Goal: Information Seeking & Learning: Learn about a topic

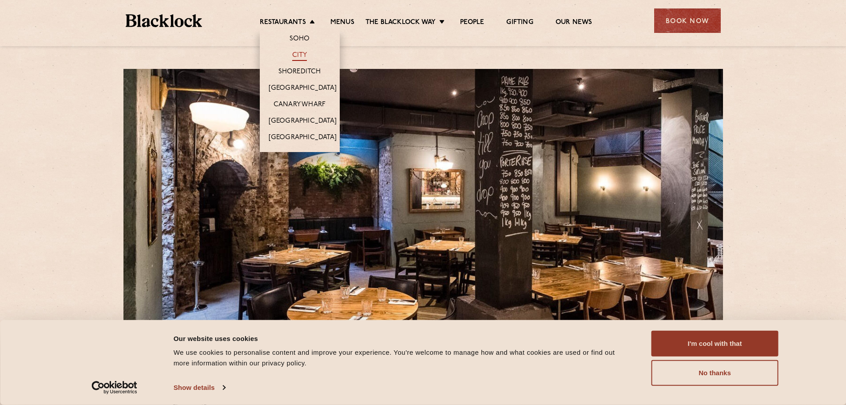
click at [300, 56] on link "City" at bounding box center [299, 56] width 15 height 10
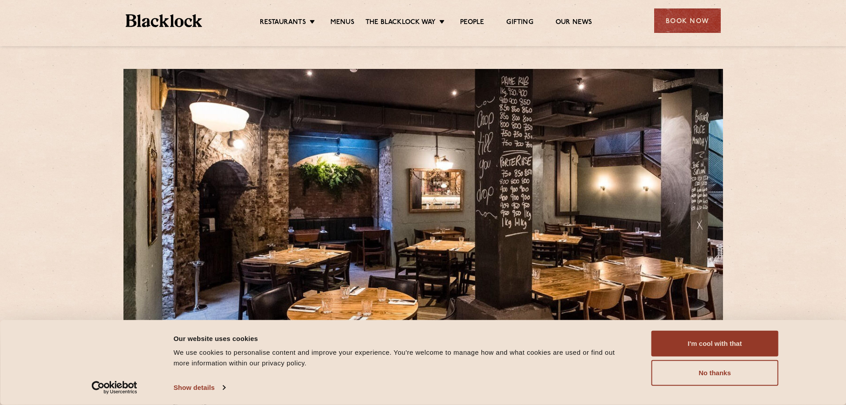
drag, startPoint x: 696, startPoint y: 339, endPoint x: 637, endPoint y: 299, distance: 71.2
click at [695, 339] on button "I'm cool with that" at bounding box center [715, 344] width 127 height 26
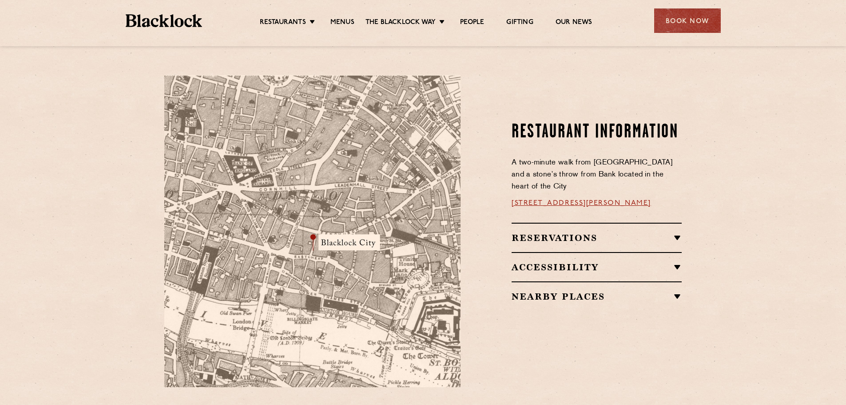
scroll to position [489, 0]
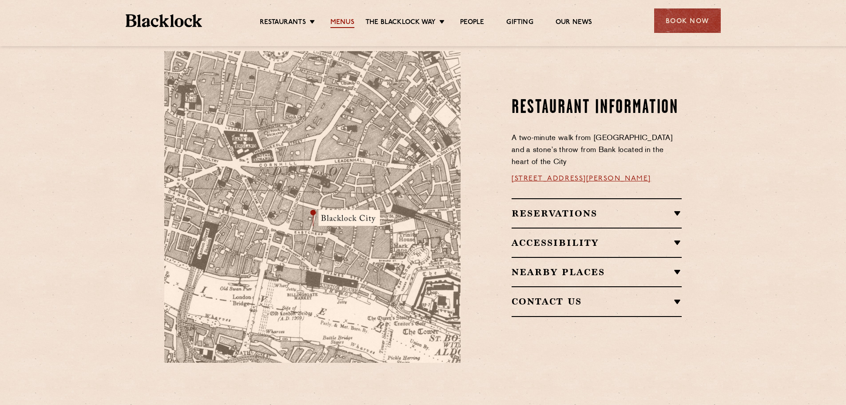
click at [343, 20] on link "Menus" at bounding box center [343, 23] width 24 height 10
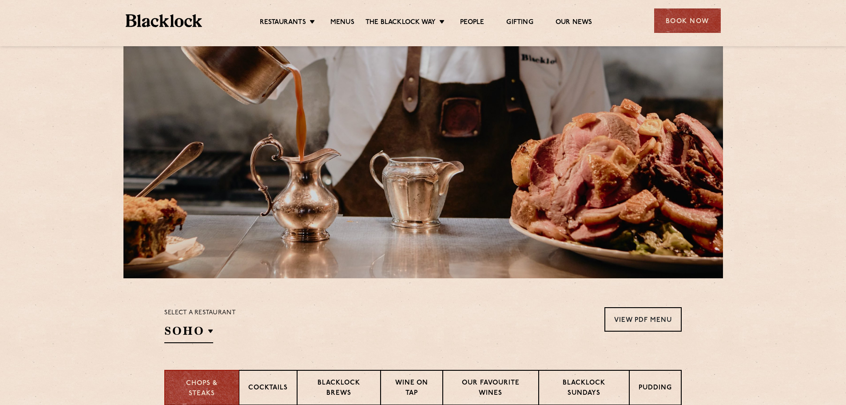
scroll to position [178, 0]
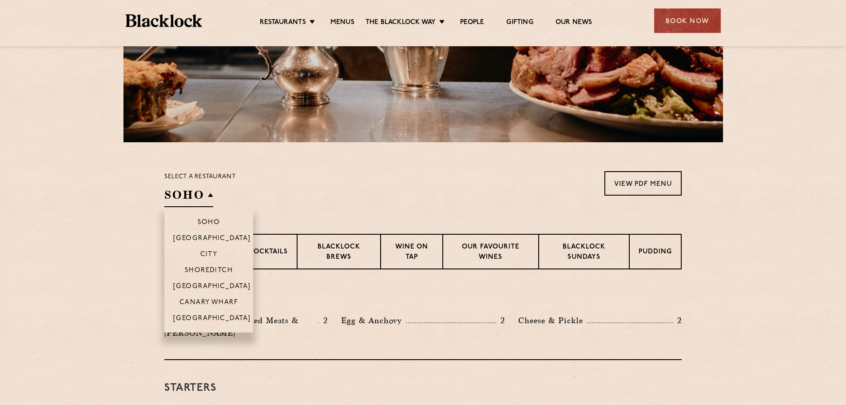
click at [186, 192] on h2 "SOHO" at bounding box center [188, 197] width 49 height 20
click at [209, 256] on p "City" at bounding box center [208, 255] width 17 height 9
click at [206, 253] on p "City" at bounding box center [208, 255] width 17 height 9
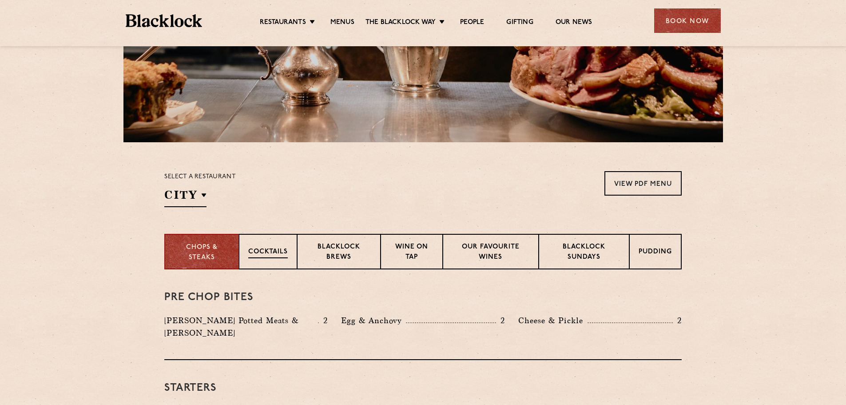
click at [256, 252] on p "Cocktails" at bounding box center [268, 252] width 40 height 11
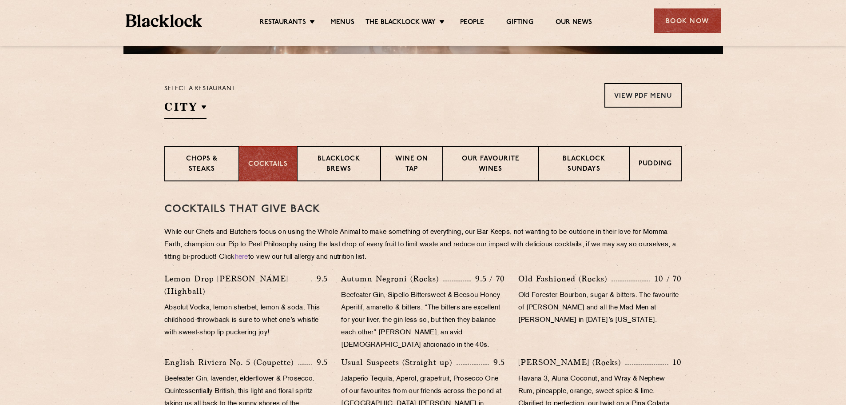
scroll to position [222, 0]
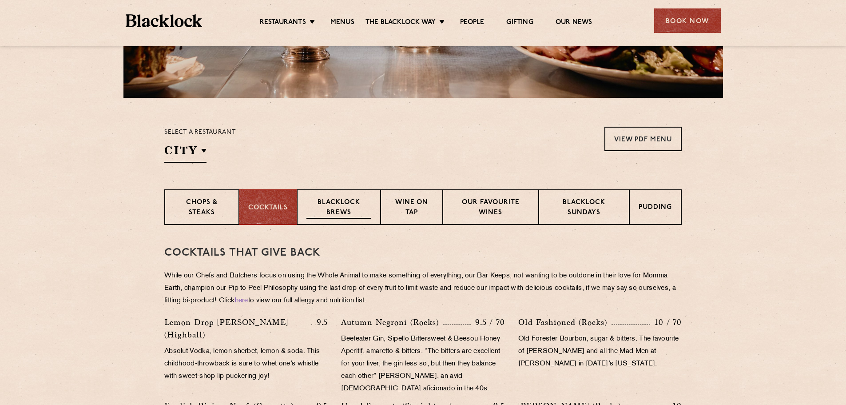
click at [335, 205] on p "Blacklock Brews" at bounding box center [339, 208] width 65 height 21
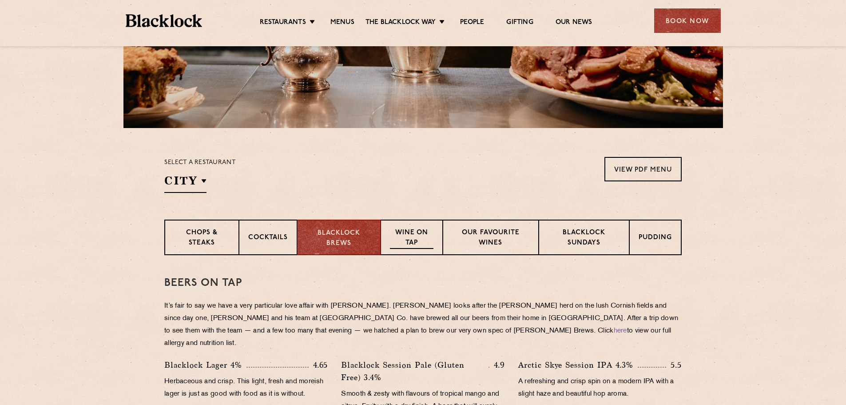
scroll to position [133, 0]
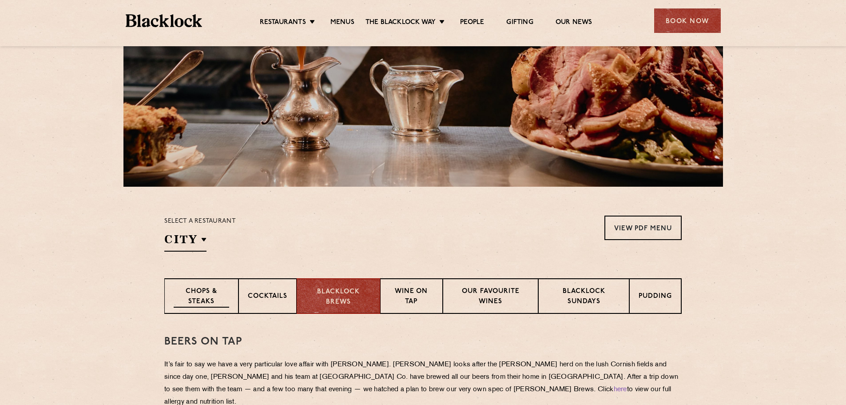
click at [197, 296] on p "Chops & Steaks" at bounding box center [202, 297] width 56 height 21
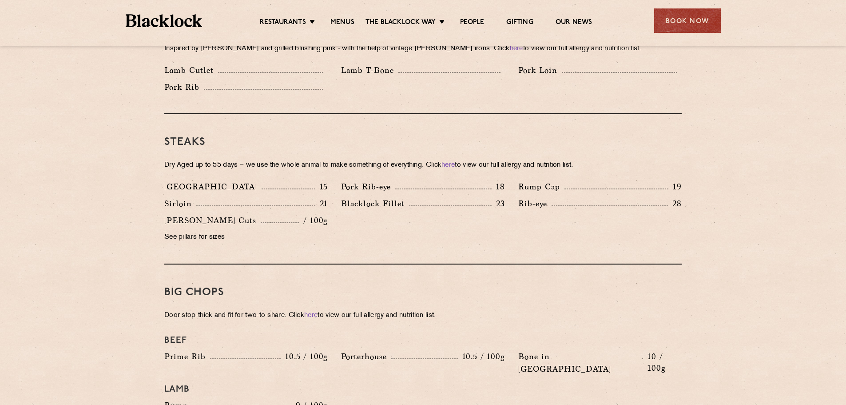
scroll to position [773, 0]
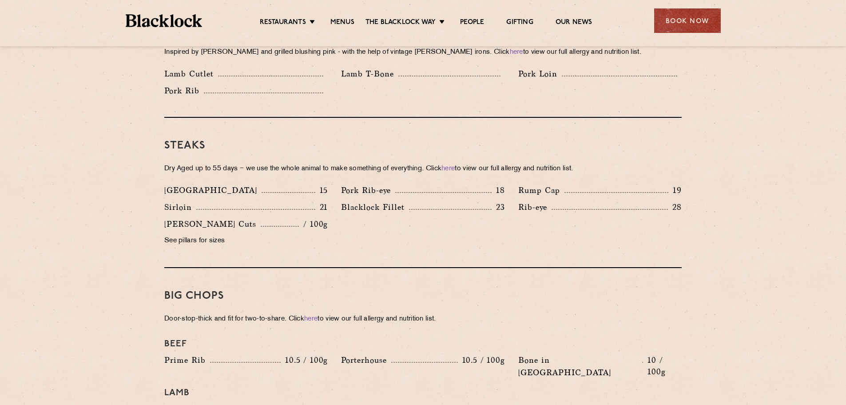
click at [60, 200] on section "Pre Chop Bites [PERSON_NAME] Potted Meats & Kimchi 2 Egg & Anchovy 2 Cheese & P…" at bounding box center [423, 322] width 846 height 1296
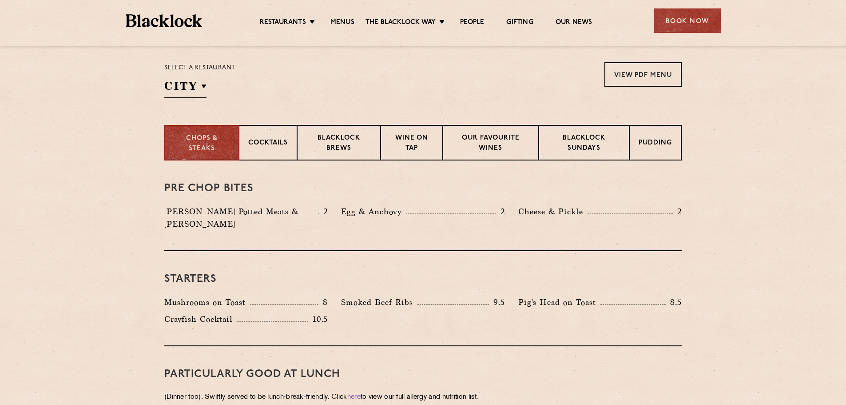
scroll to position [151, 0]
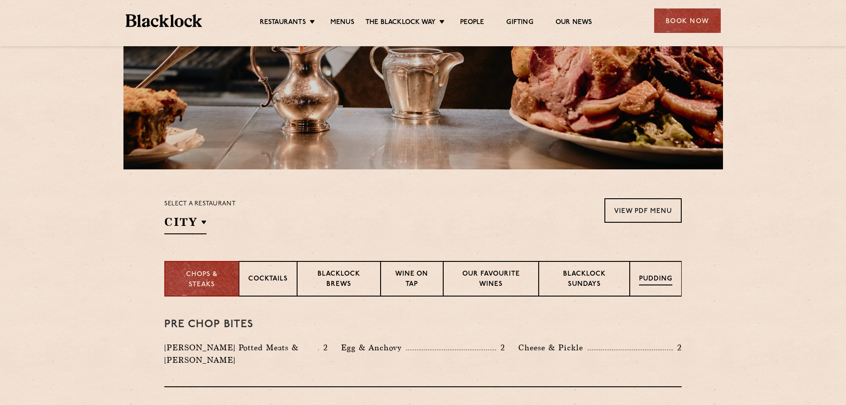
click at [643, 277] on p "Pudding" at bounding box center [655, 279] width 33 height 11
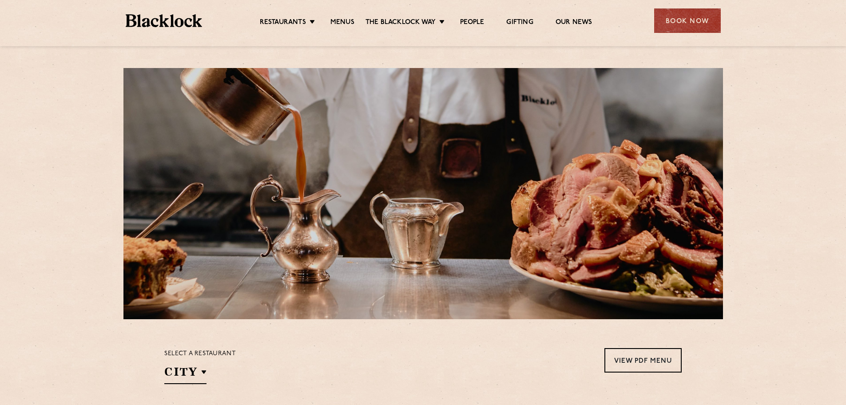
scroll to position [0, 0]
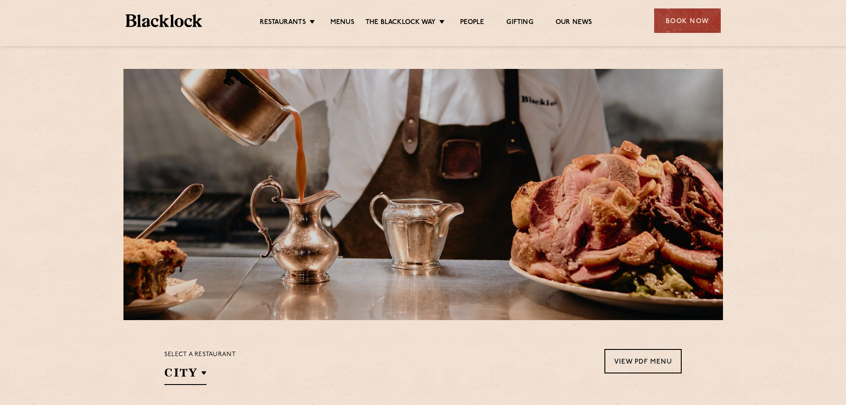
click at [168, 17] on img at bounding box center [164, 20] width 77 height 13
